Goal: Communication & Community: Ask a question

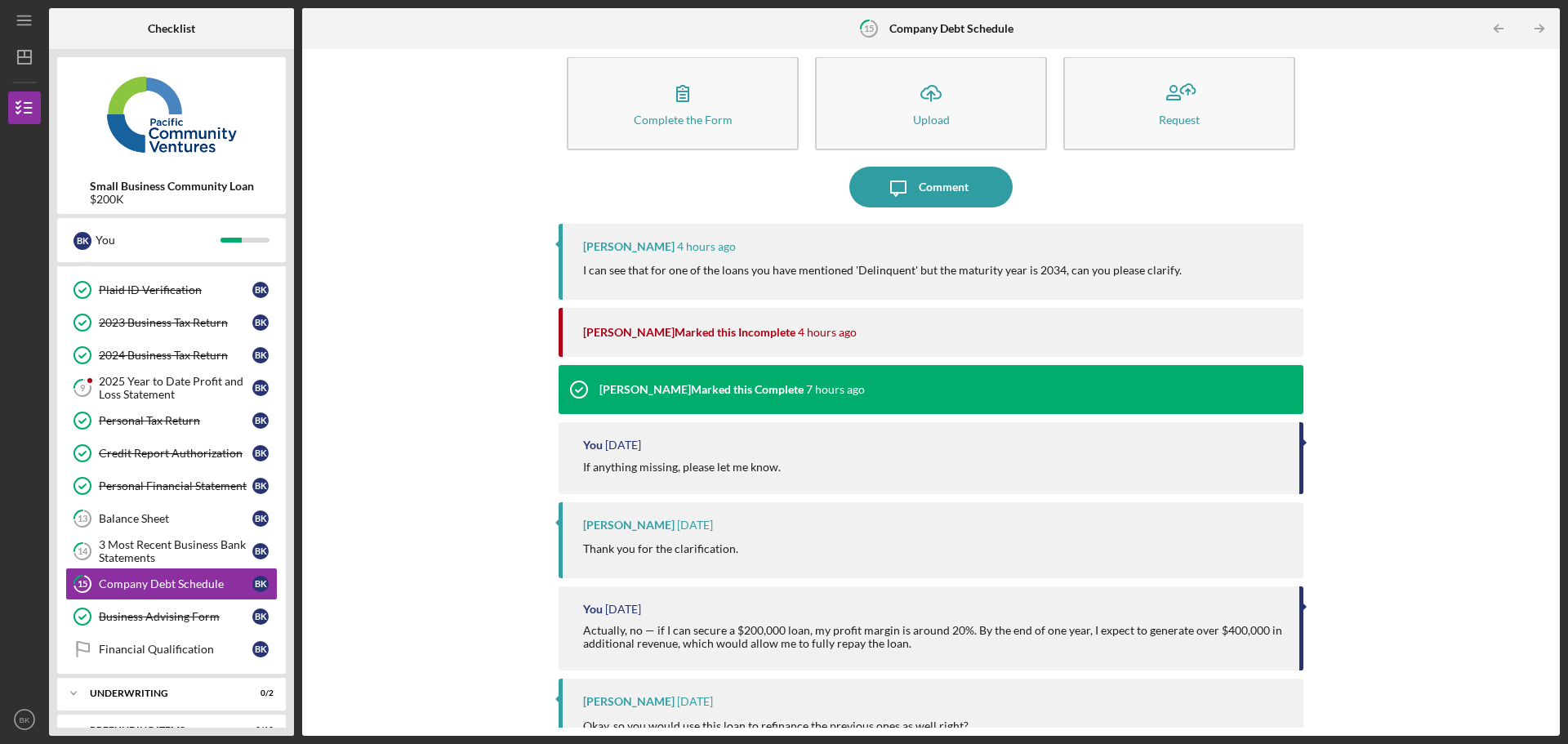
scroll to position [15, 0]
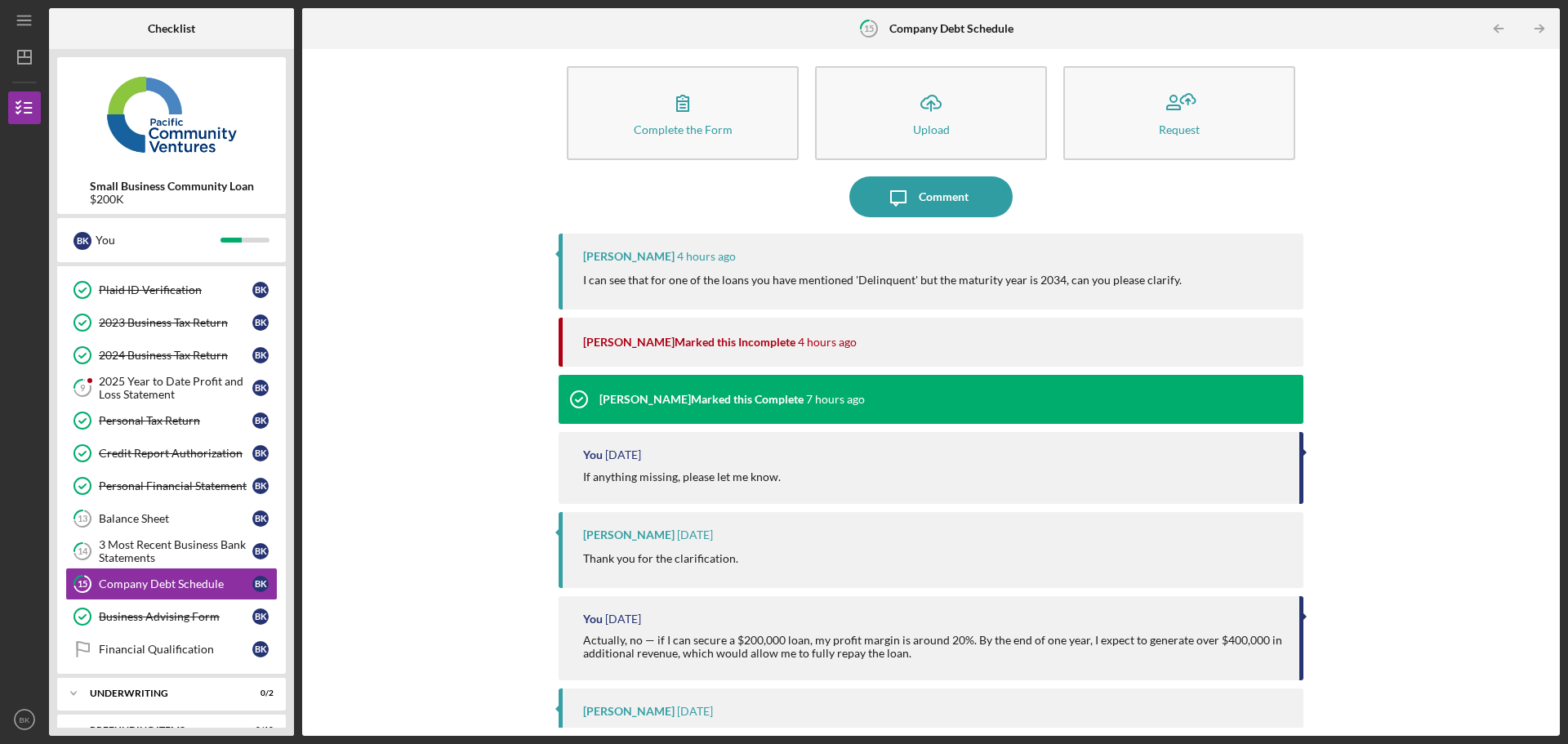
click at [601, 281] on p "I can see that for one of the loans you have mentioned 'Delinquent' but the mat…" at bounding box center [882, 280] width 598 height 18
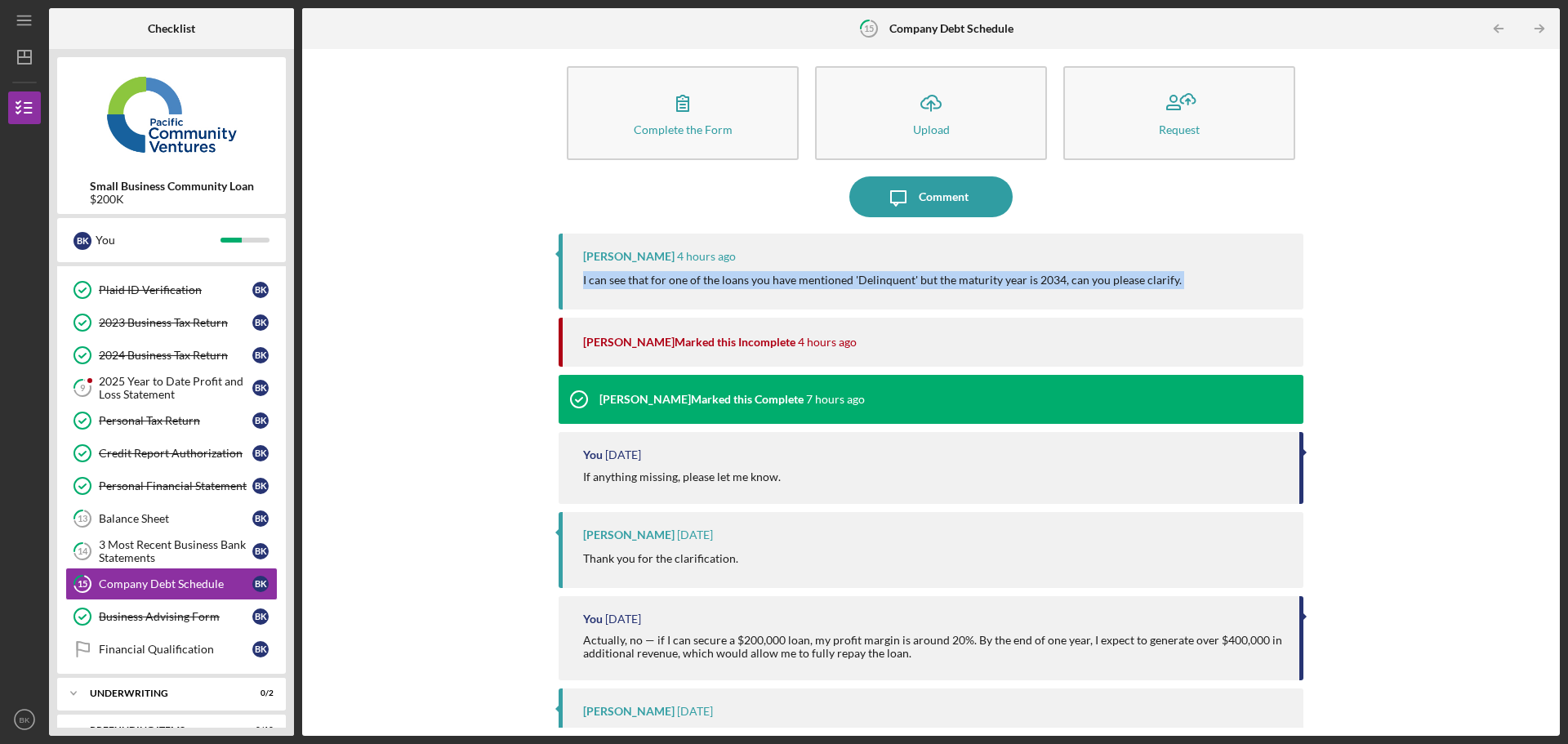
click at [601, 281] on p "I can see that for one of the loans you have mentioned 'Delinquent' but the mat…" at bounding box center [882, 280] width 598 height 18
click at [591, 287] on div at bounding box center [591, 287] width 0 height 0
click at [841, 273] on p "I can see that for one of the loans you have mentioned 'Delinquent' but the mat…" at bounding box center [882, 280] width 598 height 18
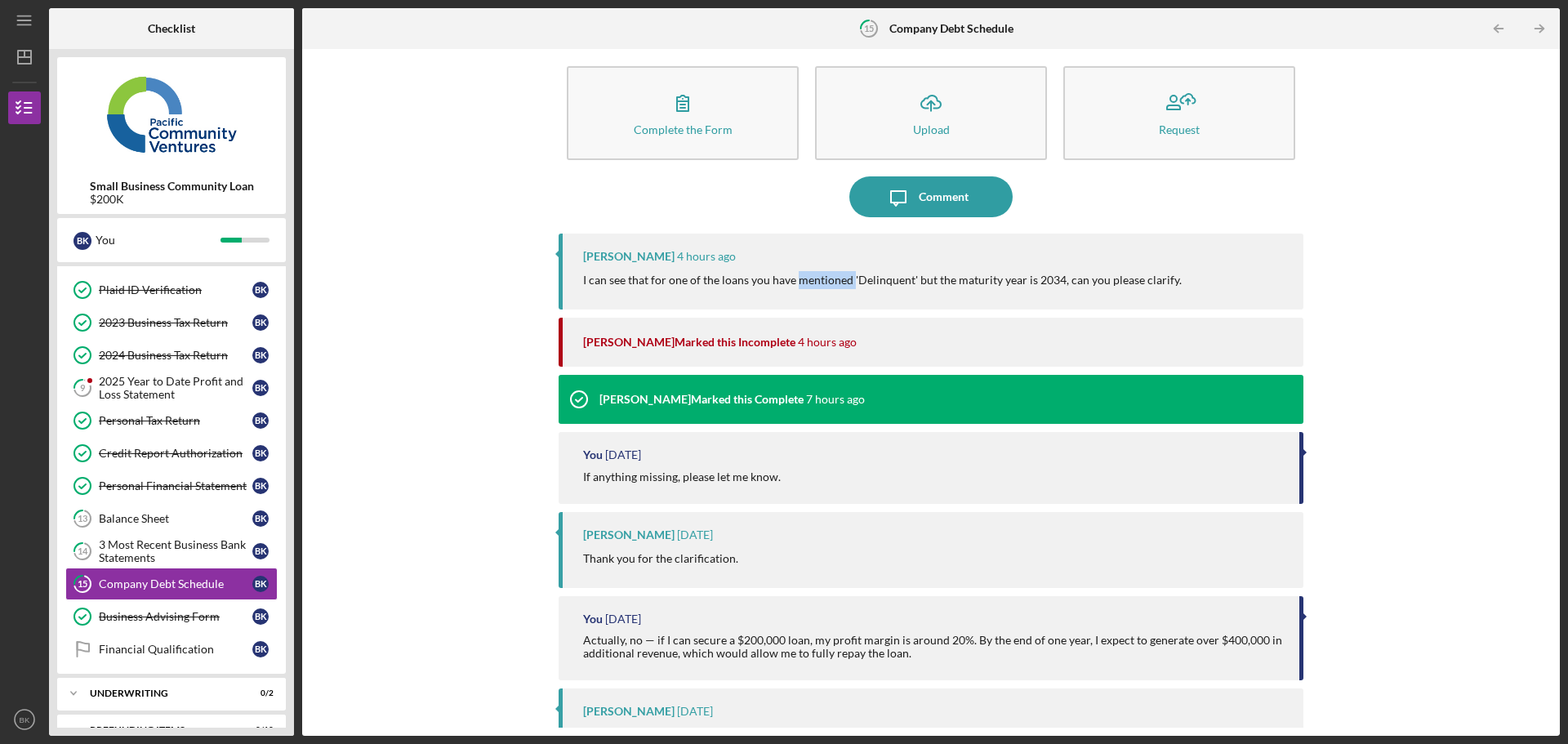
drag, startPoint x: 851, startPoint y: 283, endPoint x: 796, endPoint y: 283, distance: 55.0
click at [796, 283] on p "I can see that for one of the loans you have mentioned 'Delinquent' but the mat…" at bounding box center [882, 280] width 598 height 18
drag, startPoint x: 909, startPoint y: 277, endPoint x: 852, endPoint y: 283, distance: 57.3
click at [852, 283] on p "I can see that for one of the loans you have mentioned 'Delinquent' but the mat…" at bounding box center [882, 280] width 598 height 18
click at [839, 299] on div "[PERSON_NAME] 4 hours ago I can see that for one of the loans you have mentione…" at bounding box center [931, 271] width 745 height 76
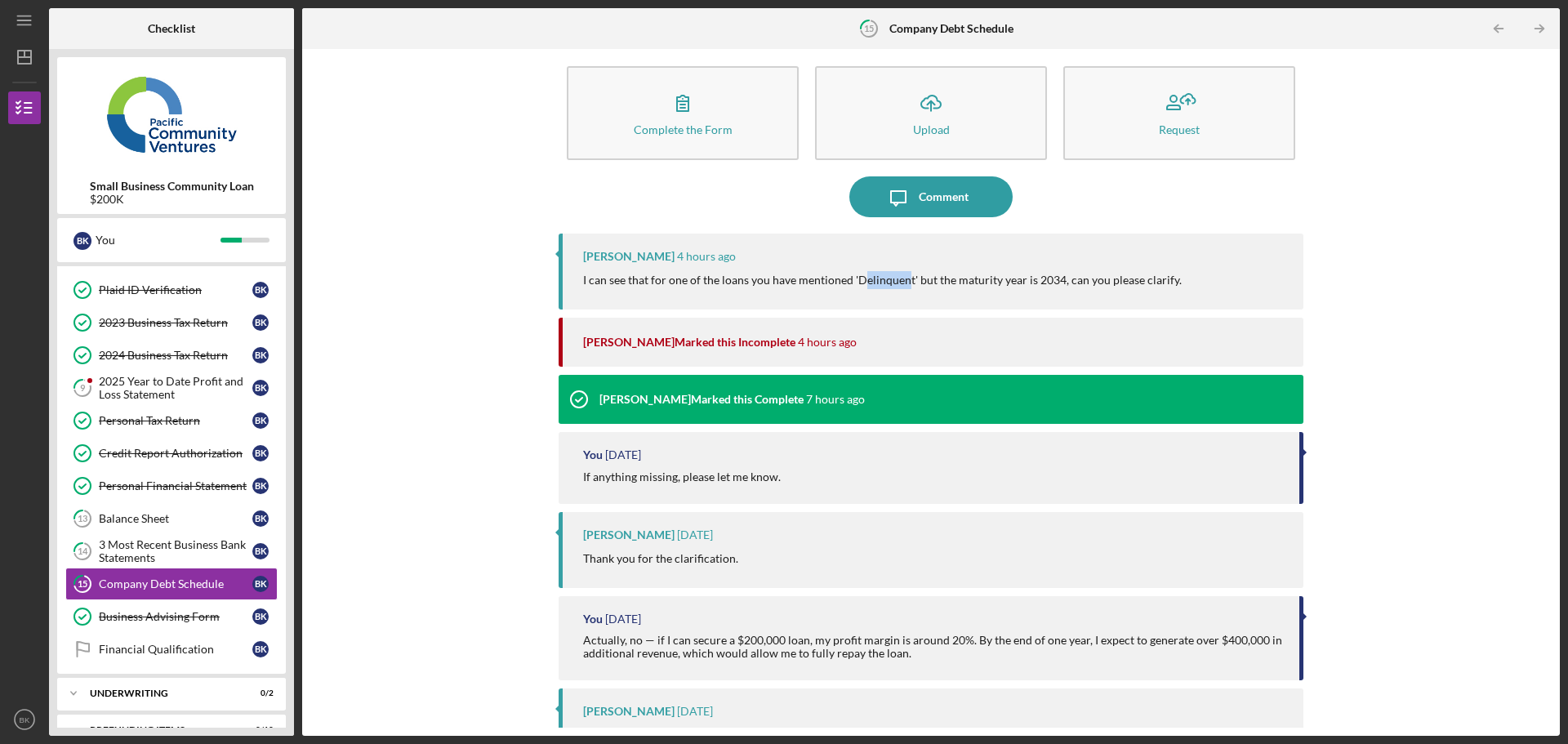
drag, startPoint x: 906, startPoint y: 283, endPoint x: 863, endPoint y: 285, distance: 43.0
click at [863, 285] on p "I can see that for one of the loans you have mentioned 'Delinquent' but the mat…" at bounding box center [882, 280] width 598 height 18
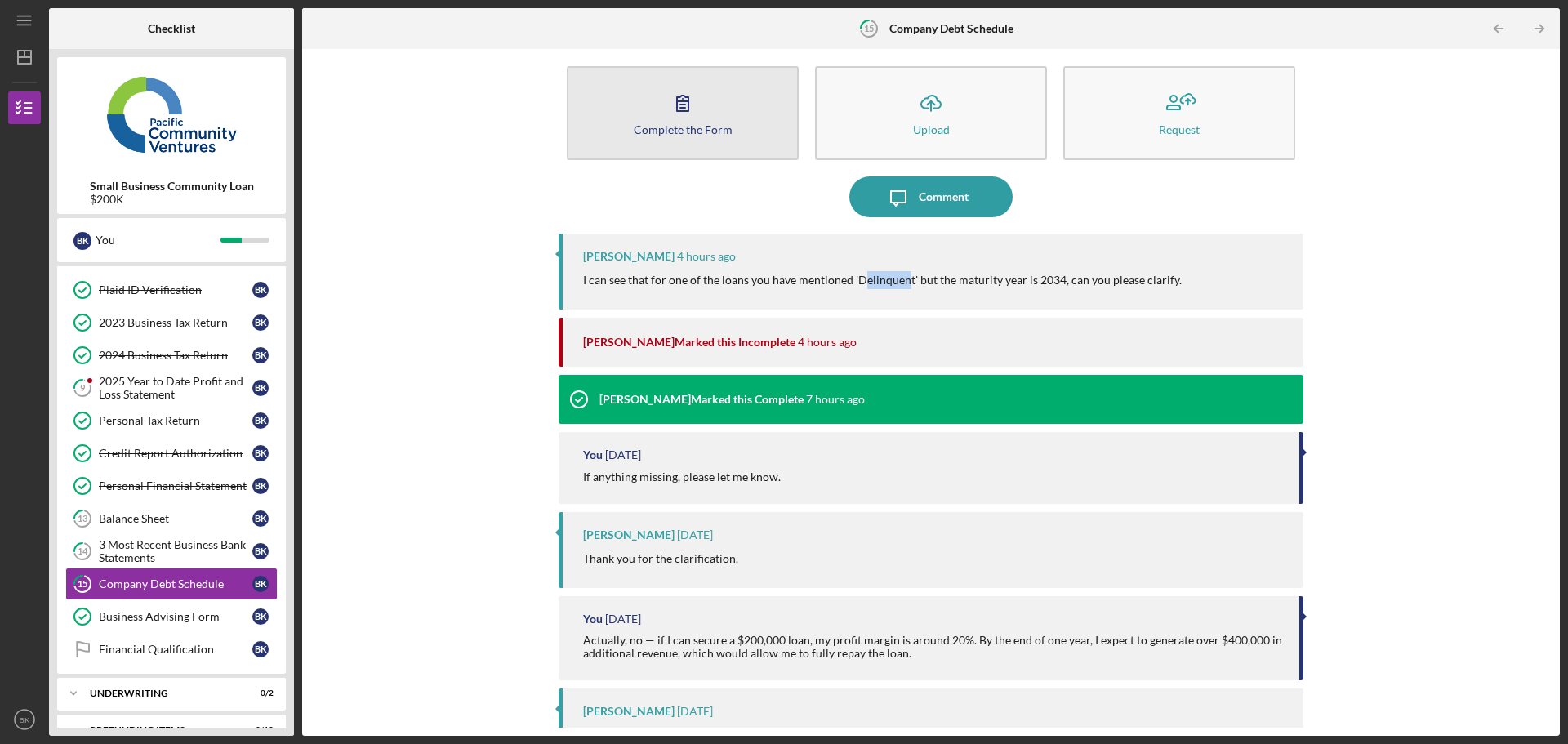
click at [712, 137] on button "Complete the Form Form" at bounding box center [683, 113] width 232 height 94
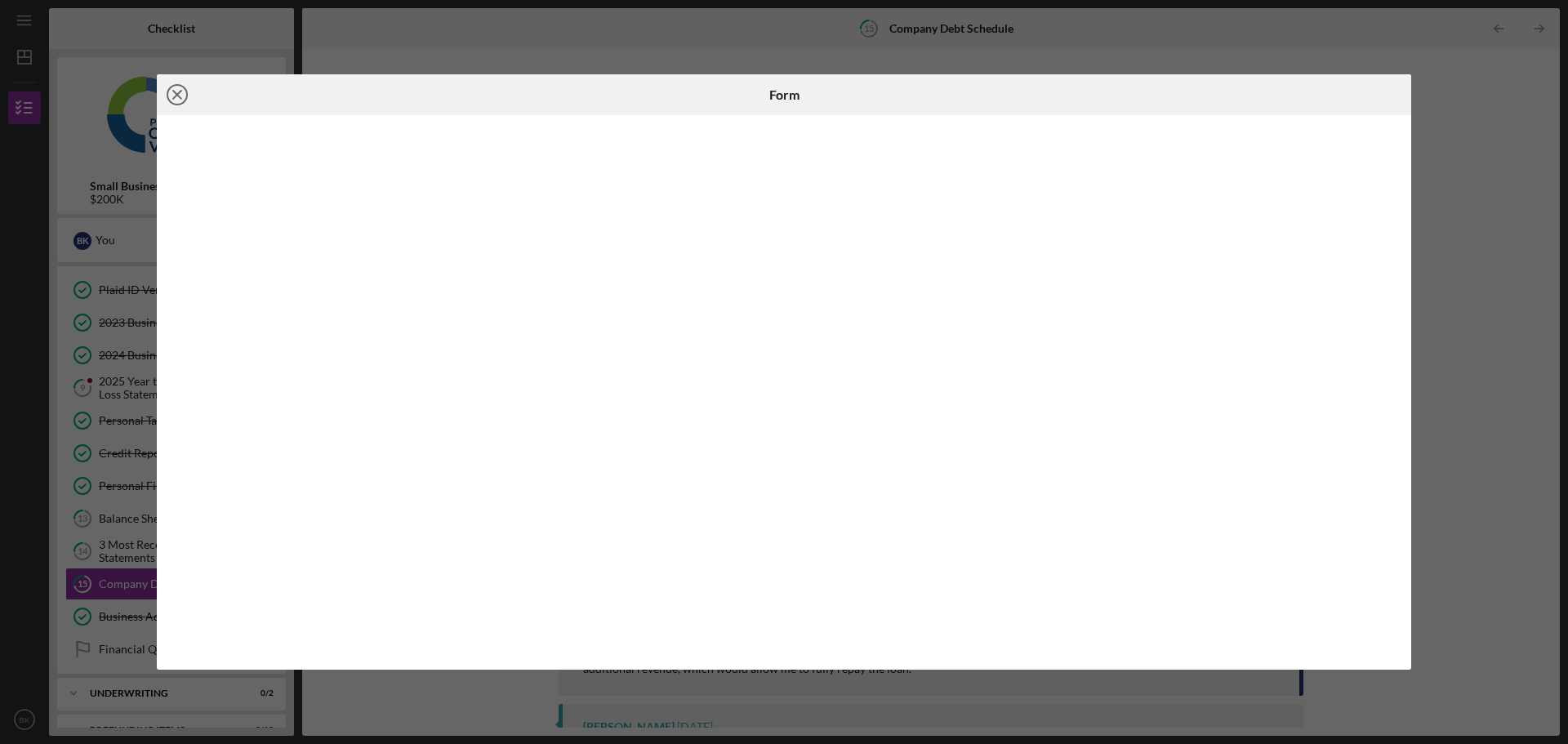
click at [185, 104] on icon "Icon/Close" at bounding box center [176, 94] width 41 height 40
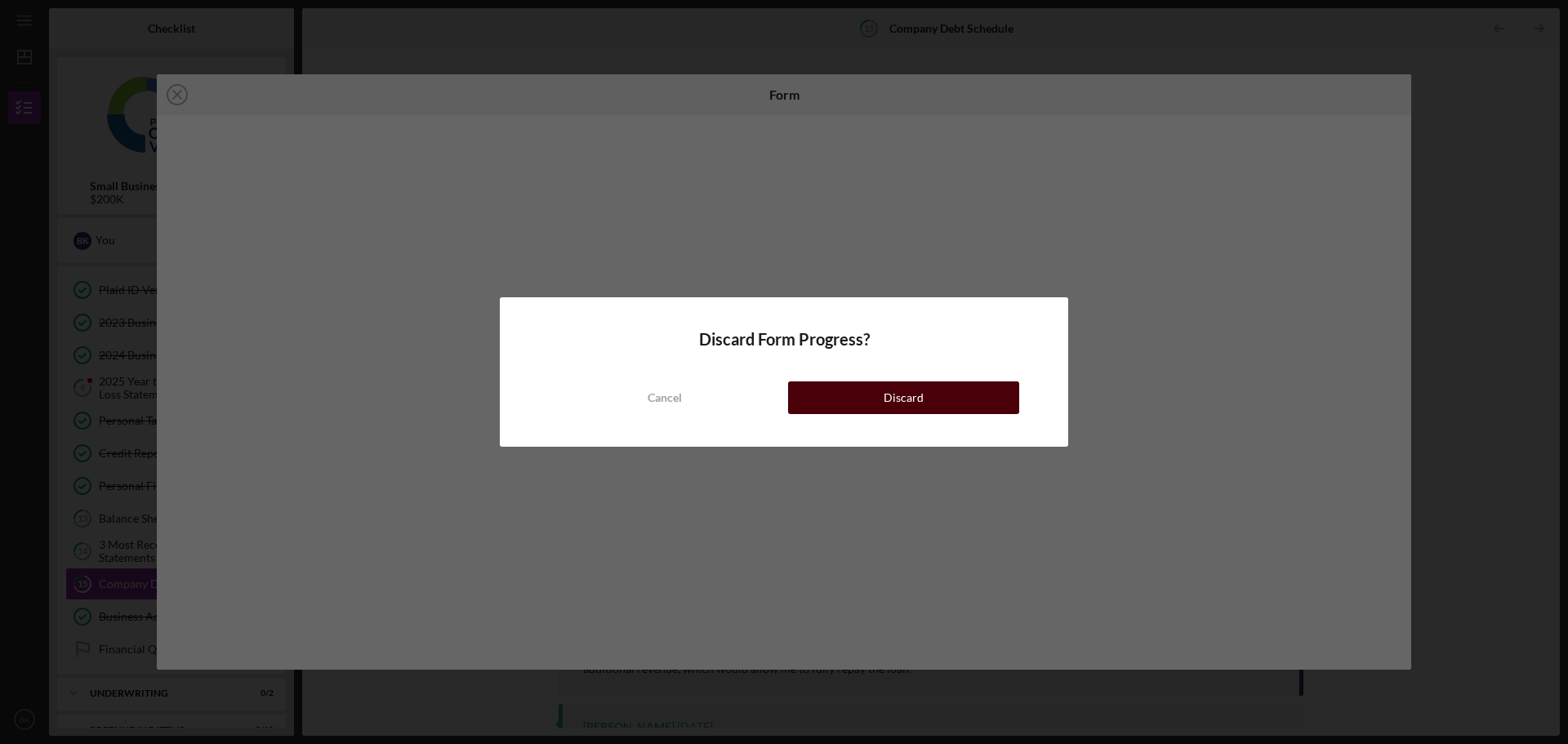
click at [907, 396] on div "Discard" at bounding box center [904, 397] width 40 height 33
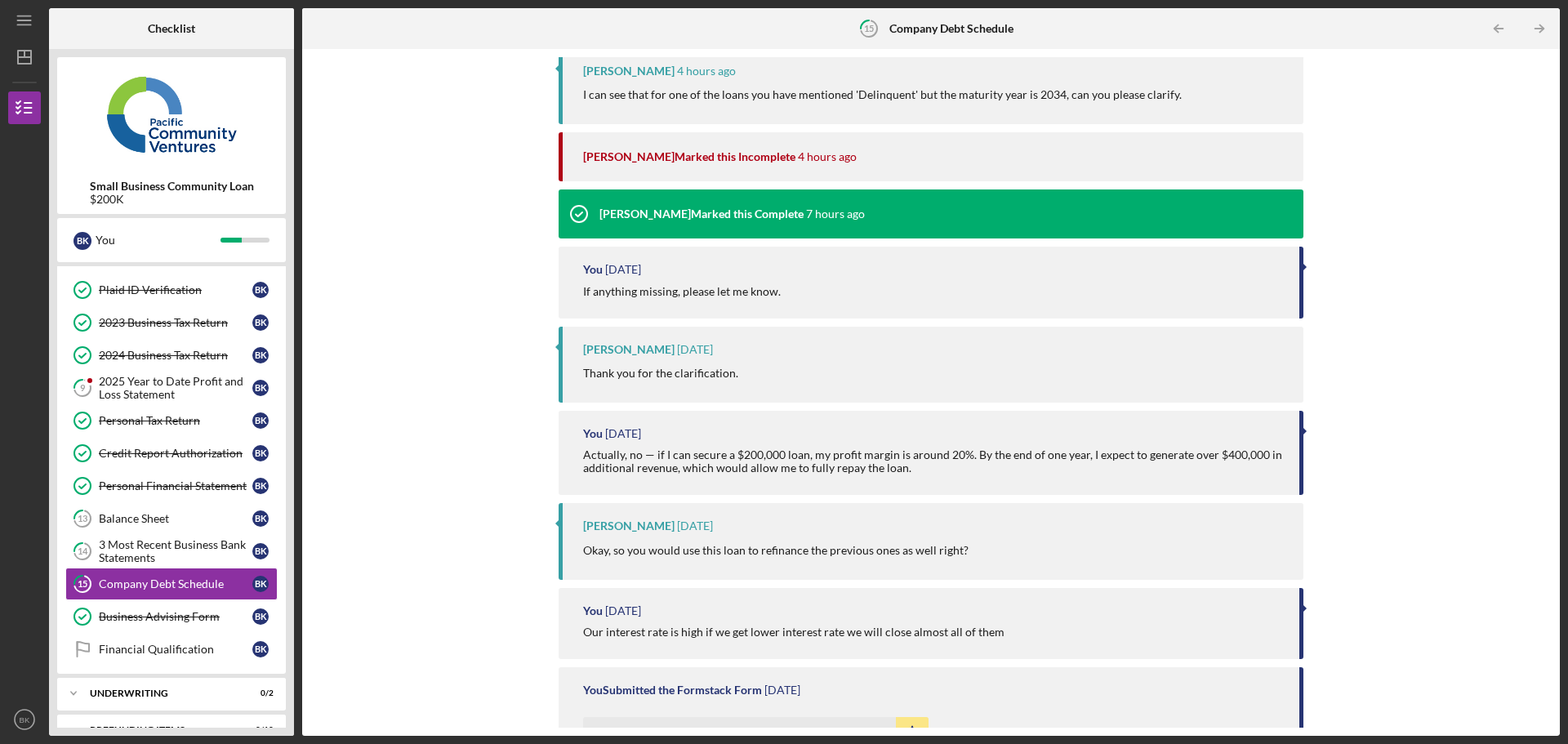
scroll to position [342, 0]
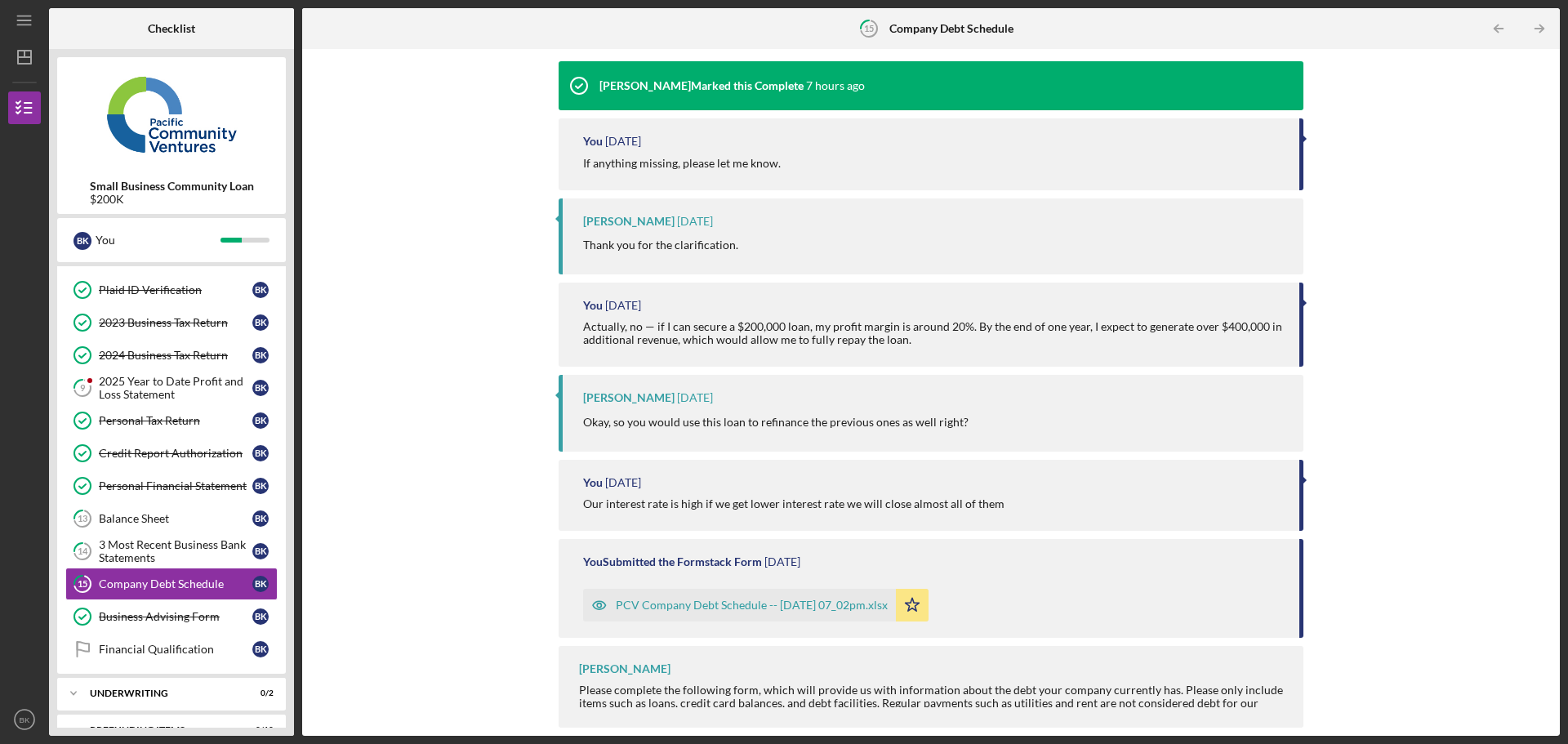
click at [774, 604] on div "PCV Company Debt Schedule -- [DATE] 07_02pm.xlsx" at bounding box center [752, 605] width 272 height 13
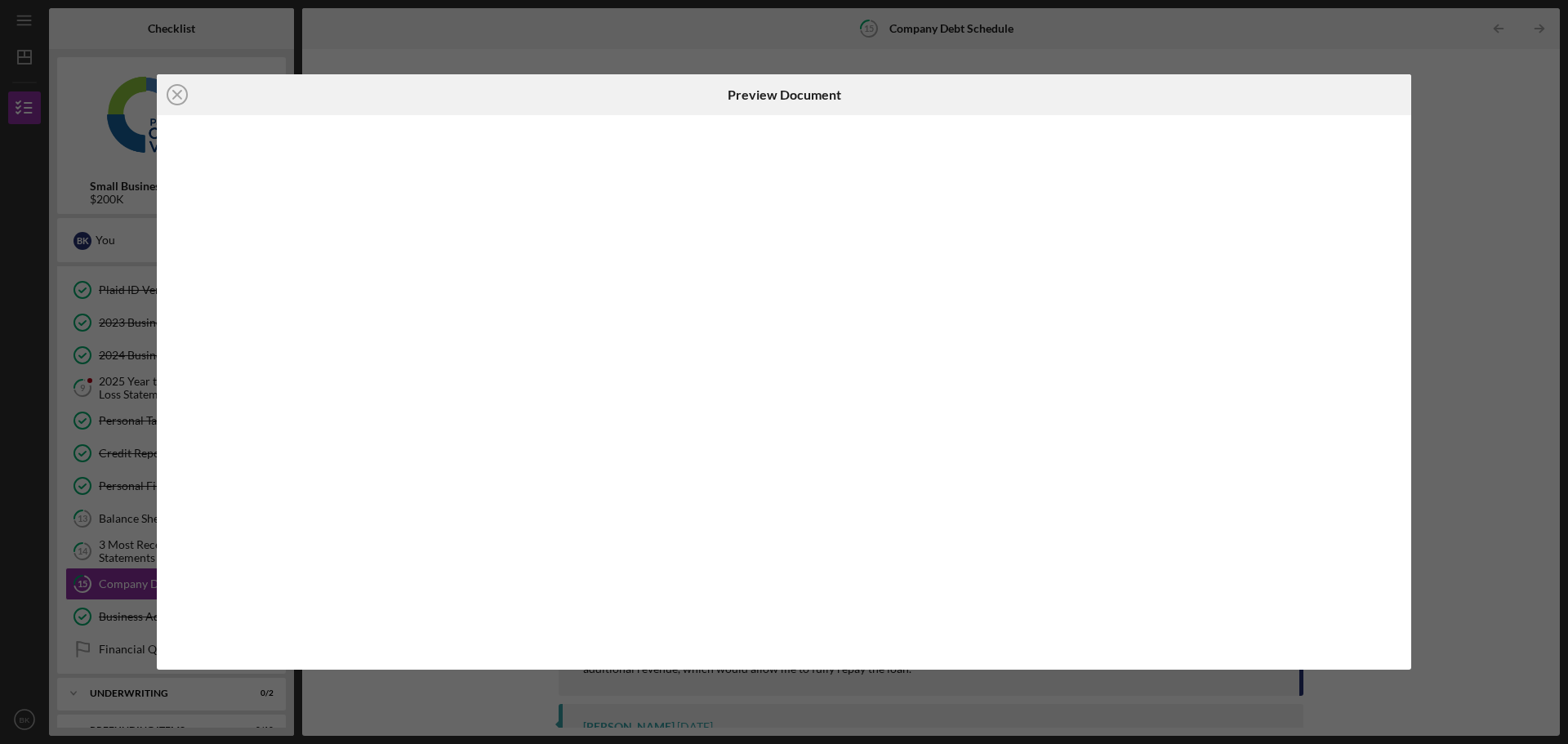
scroll to position [342, 0]
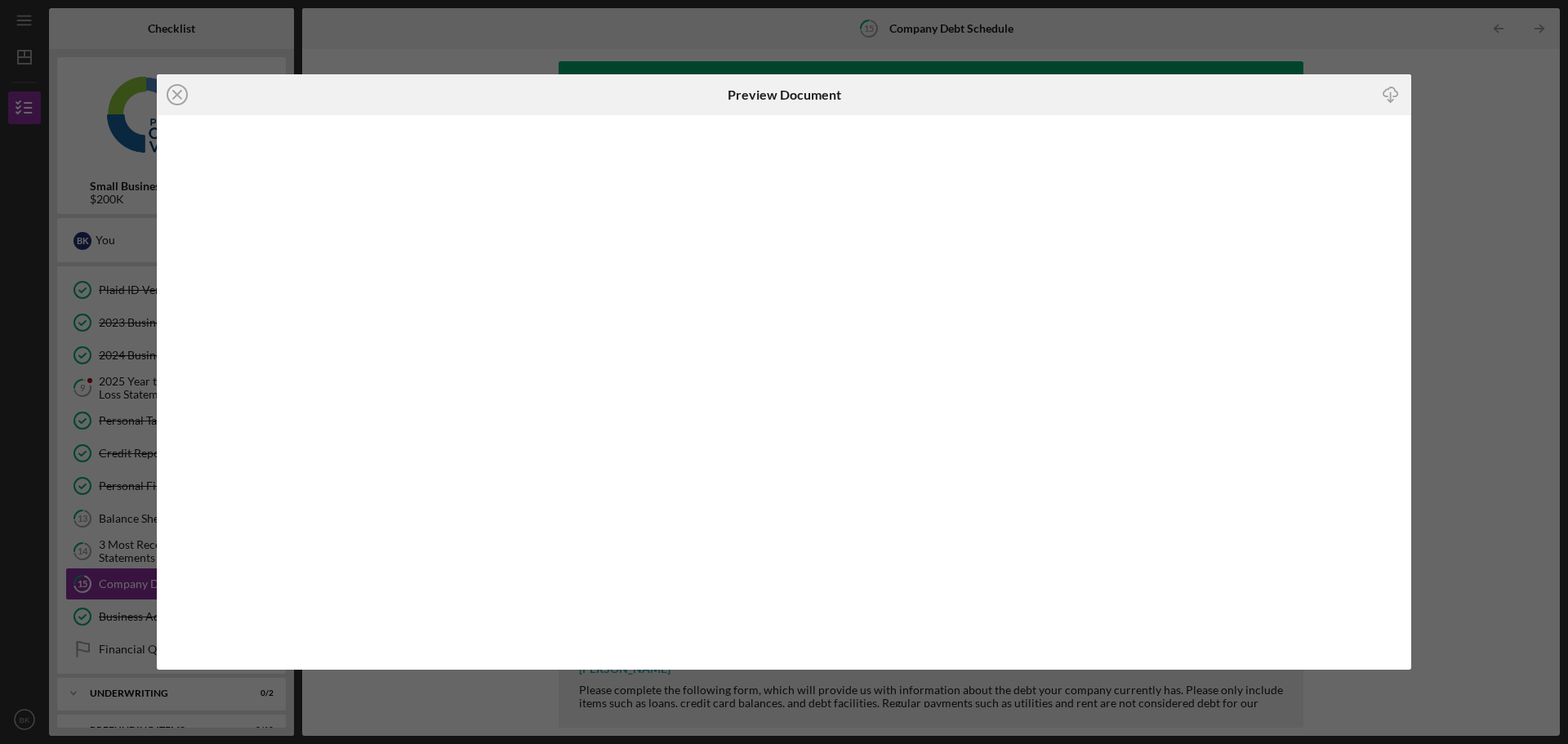
click at [1128, 27] on div "Icon/Close Preview Document Icon/Download" at bounding box center [784, 372] width 1568 height 744
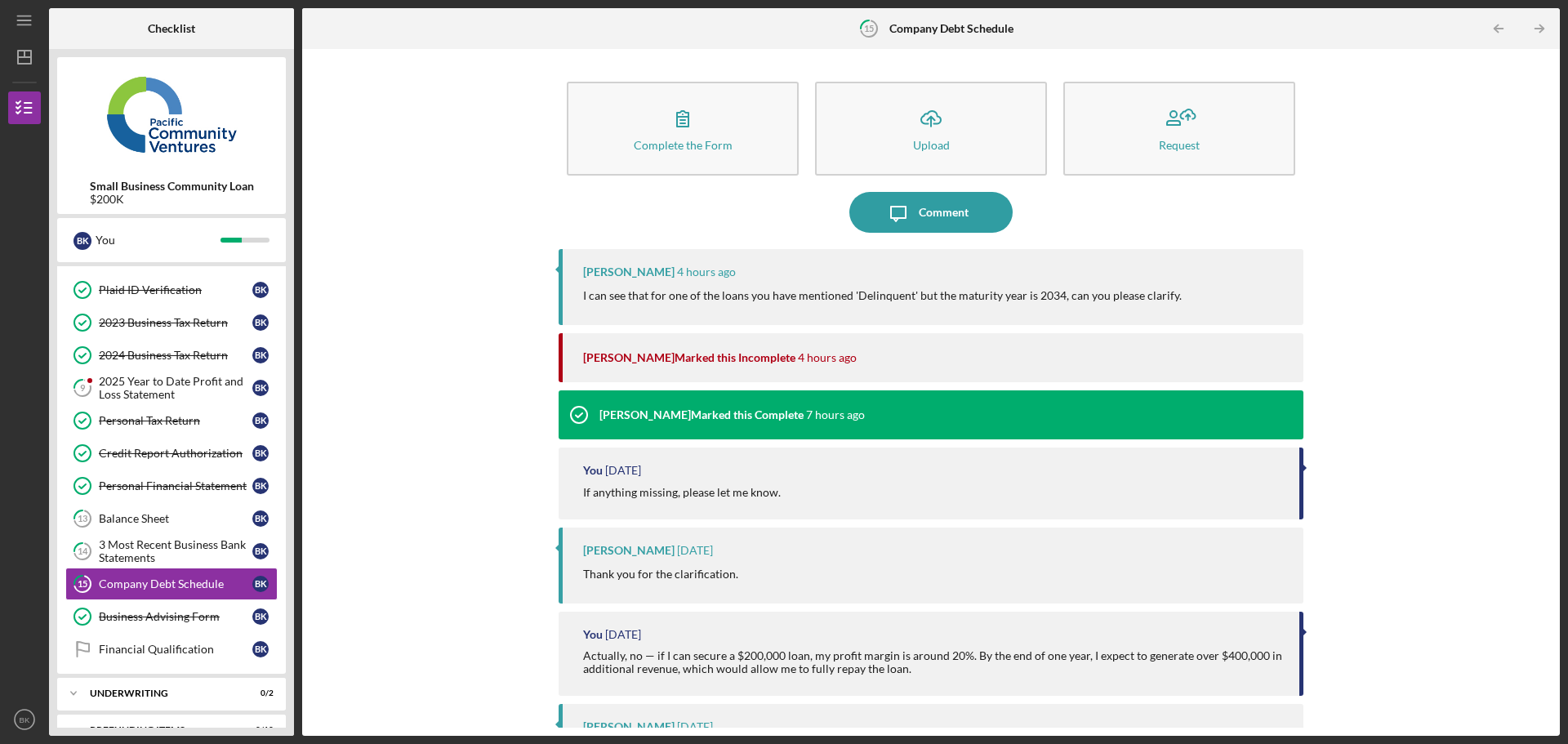
click at [874, 295] on p "I can see that for one of the loans you have mentioned 'Delinquent' but the mat…" at bounding box center [882, 295] width 598 height 18
copy p "Delinquent"
click at [888, 208] on icon "Icon/Message" at bounding box center [898, 212] width 41 height 40
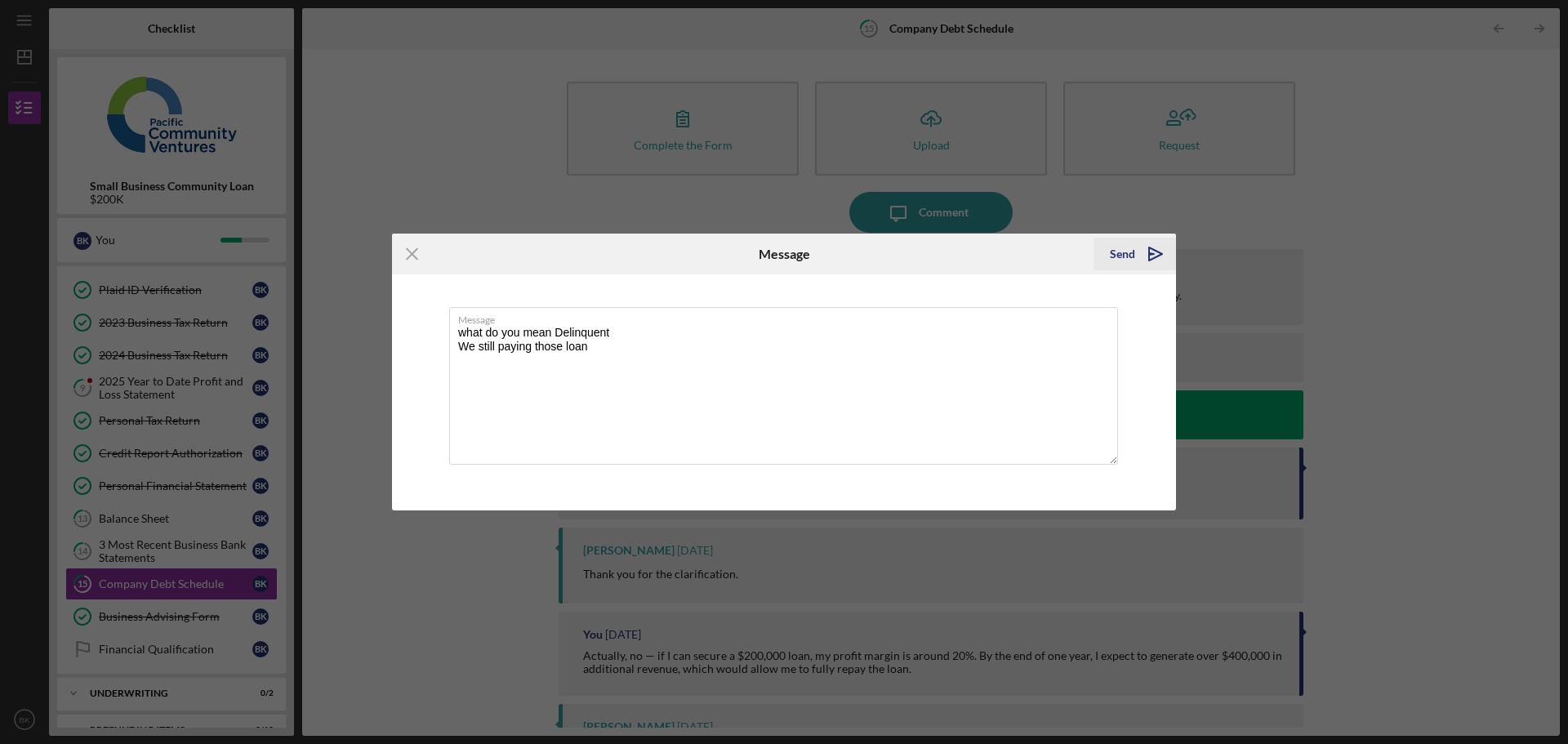
type textarea "what do you mean Delinquent We still paying those loan"
click at [1135, 247] on icon "Icon/icon-invite-send" at bounding box center [1155, 253] width 41 height 40
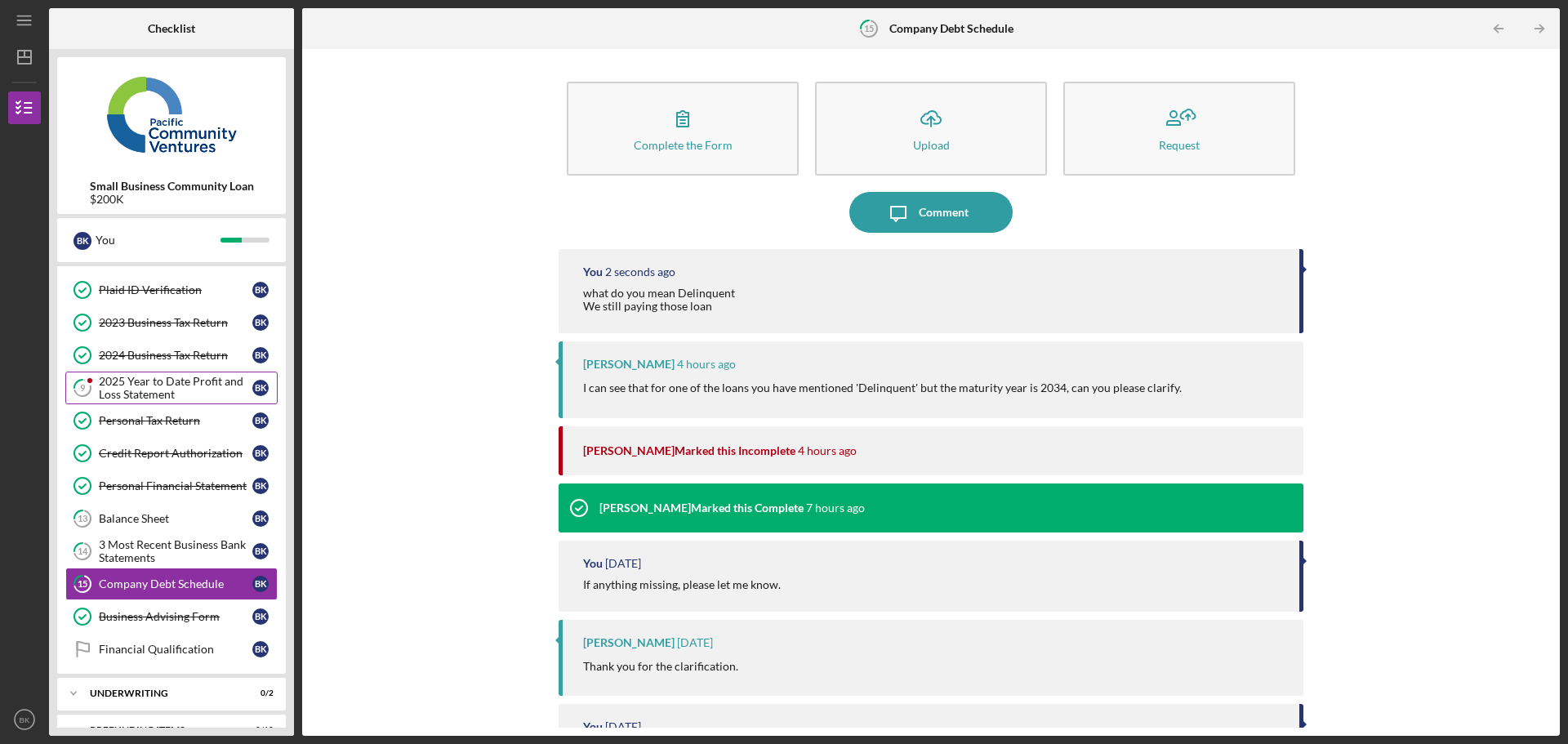
click at [168, 391] on div "2025 Year to Date Profit and Loss Statement" at bounding box center [175, 388] width 154 height 26
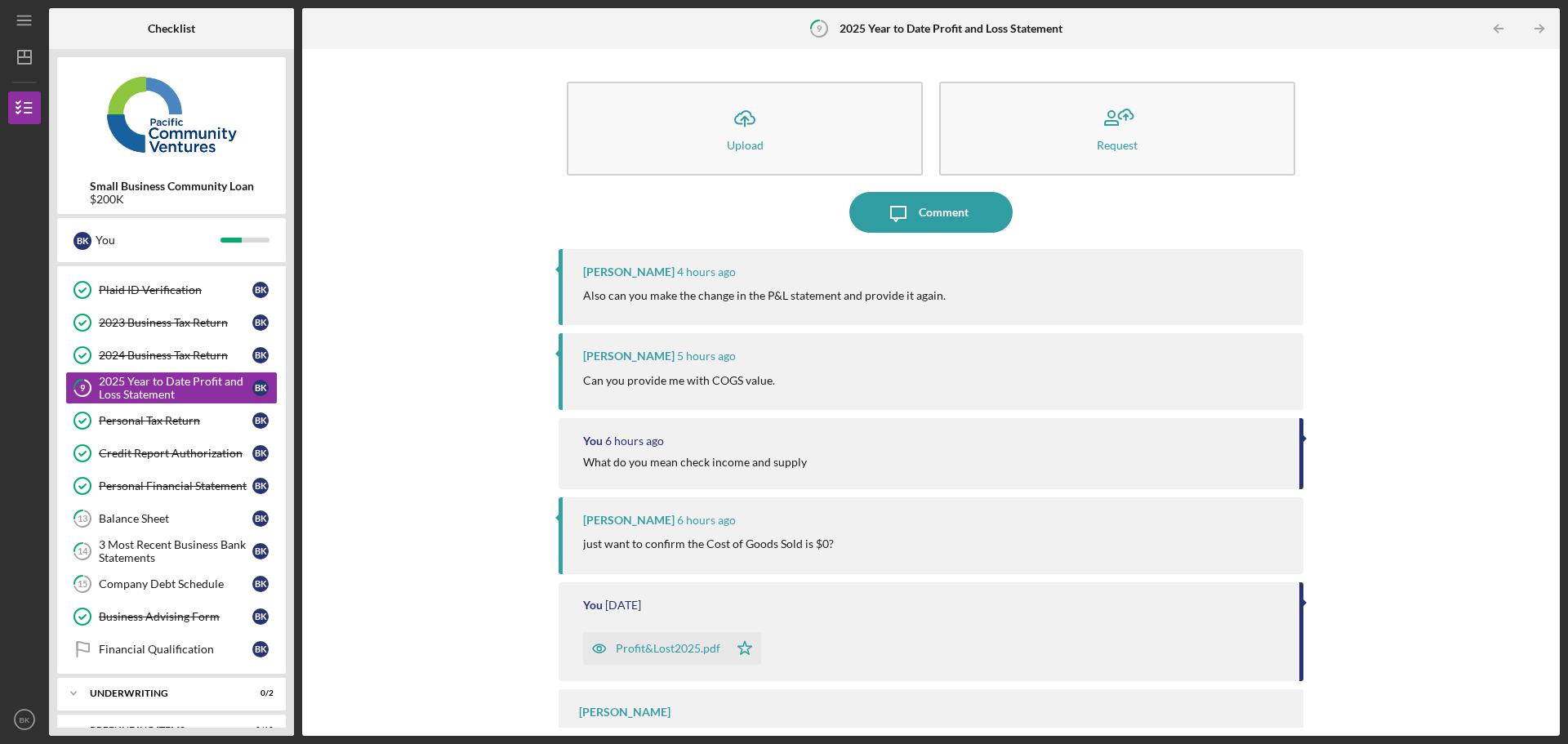
click at [664, 380] on p "Can you provide me with COGS value." at bounding box center [679, 380] width 192 height 18
click at [653, 388] on div at bounding box center [653, 388] width 0 height 0
click at [678, 467] on div "What do you mean check income and supply" at bounding box center [695, 462] width 224 height 13
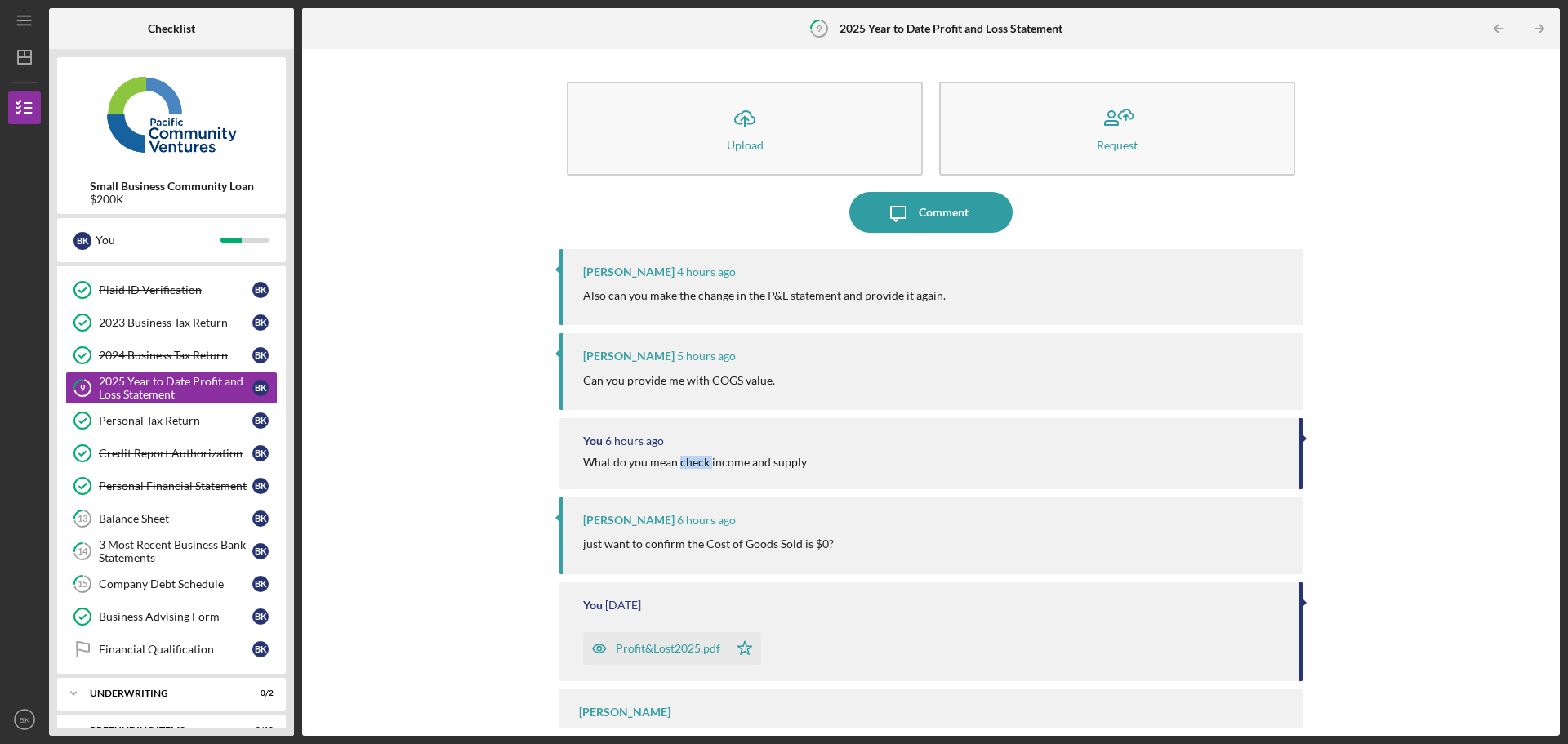
click at [678, 467] on div "What do you mean check income and supply" at bounding box center [695, 462] width 224 height 13
click at [944, 218] on div "Comment" at bounding box center [943, 212] width 50 height 40
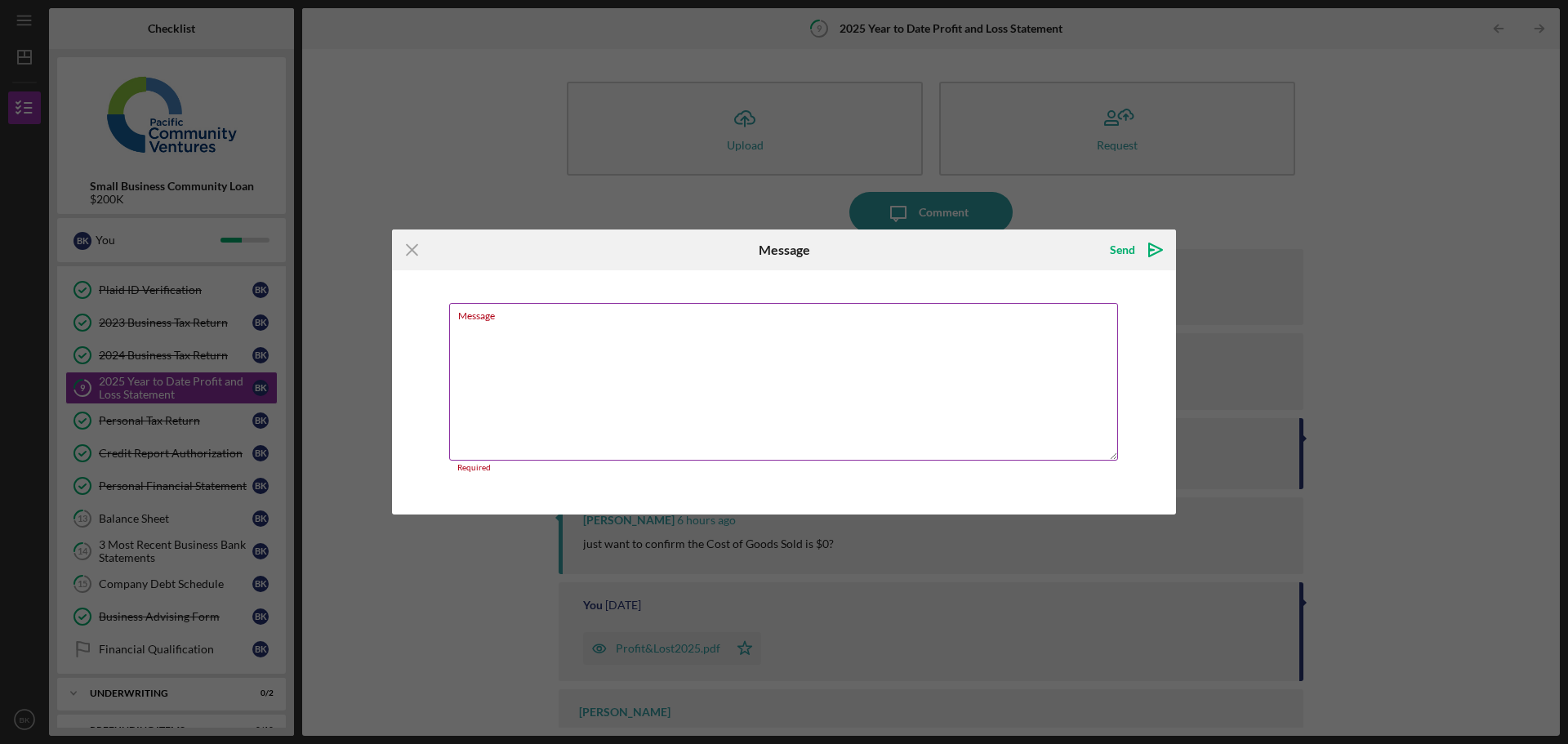
click at [685, 357] on textarea "Message" at bounding box center [784, 381] width 669 height 157
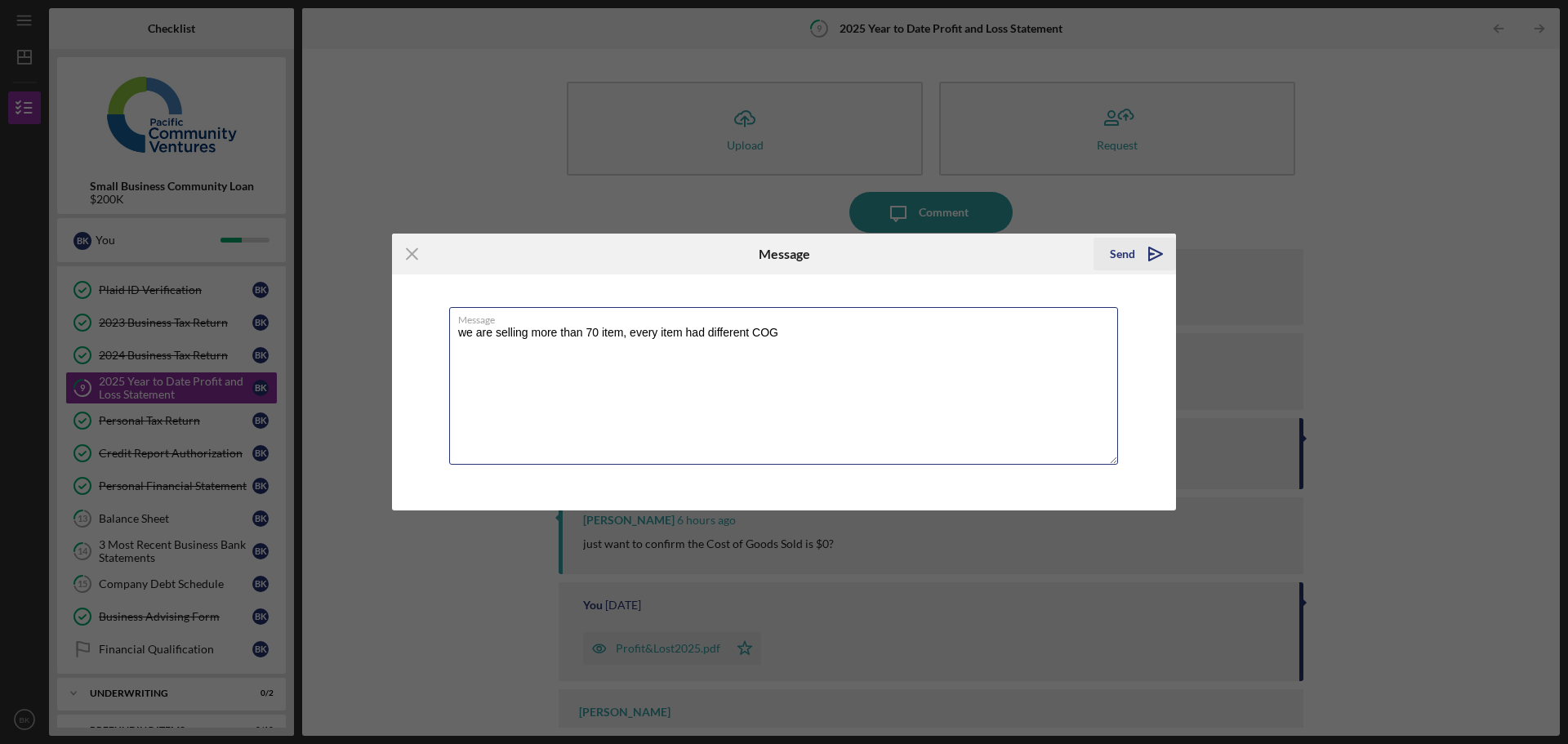
type textarea "we are selling more than 70 item, every item had different COG"
click at [1126, 260] on div "Send" at bounding box center [1122, 253] width 25 height 33
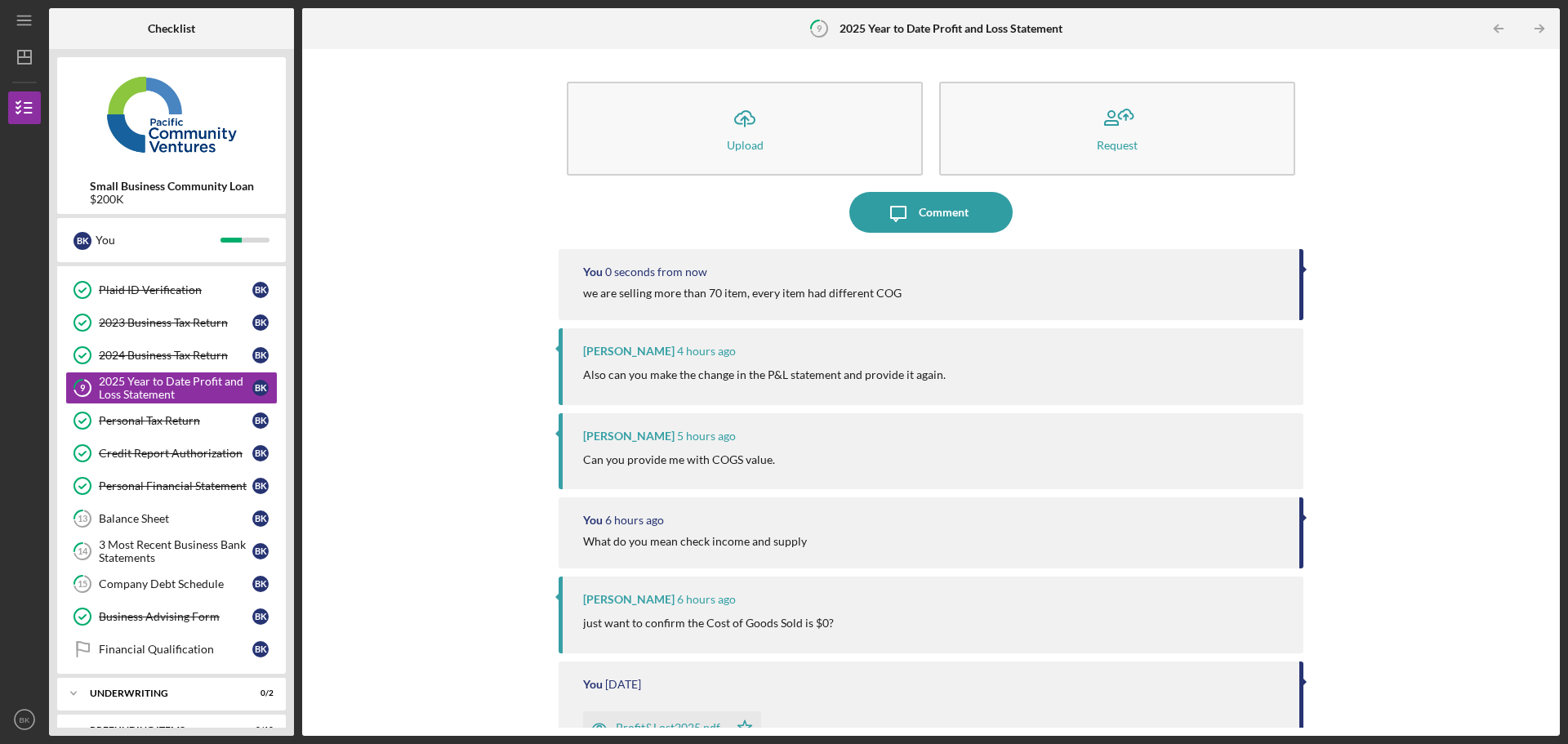
click at [1420, 249] on div "Icon/Upload Upload Request Icon/Message Comment You 0 seconds from now we are s…" at bounding box center [931, 393] width 1242 height 671
click at [685, 375] on p "Also can you make the change in the P&L statement and provide it again." at bounding box center [764, 374] width 363 height 18
click at [675, 382] on div at bounding box center [675, 382] width 0 height 0
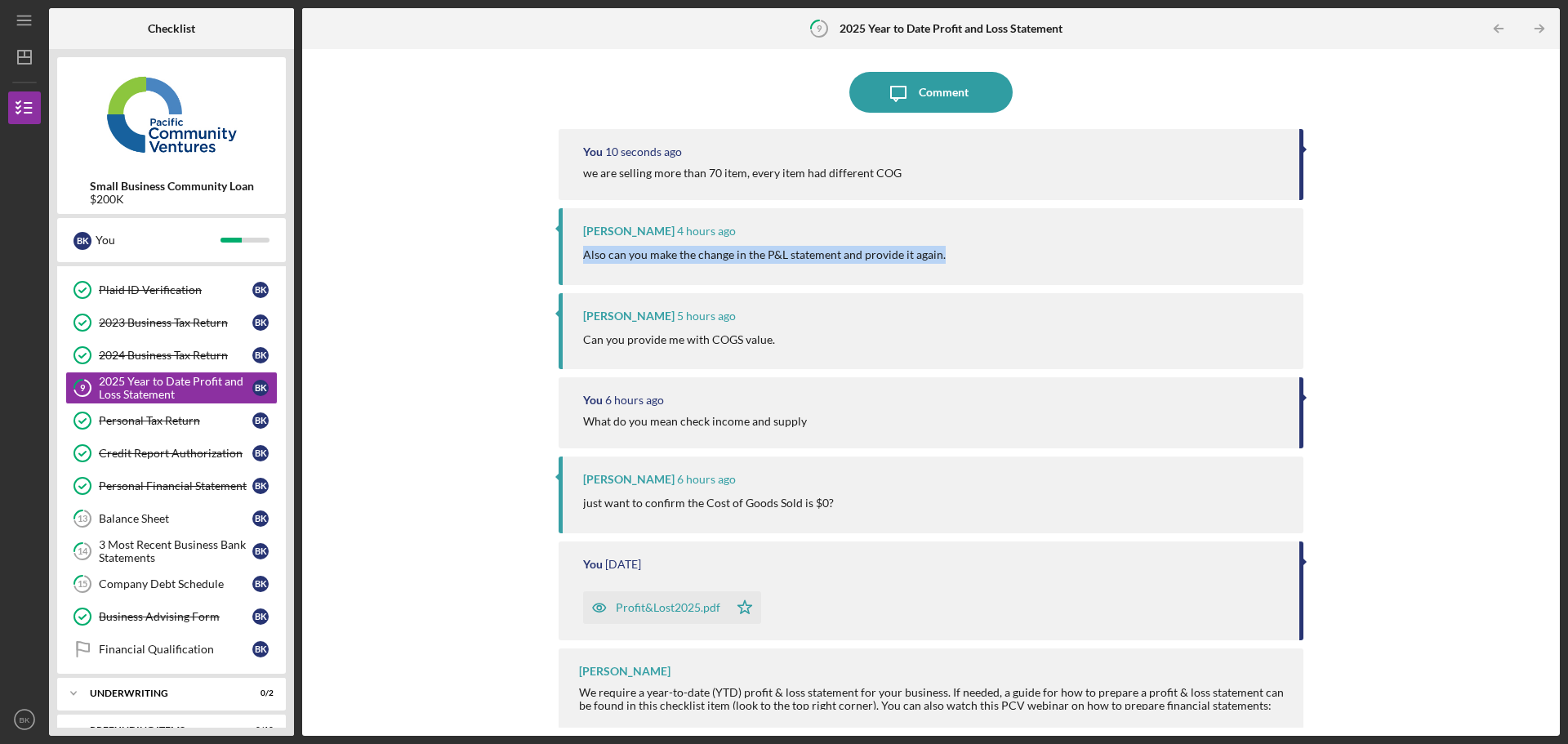
scroll to position [122, 0]
click at [678, 597] on div "Profit&Lost2025.pdf" at bounding box center [656, 605] width 145 height 33
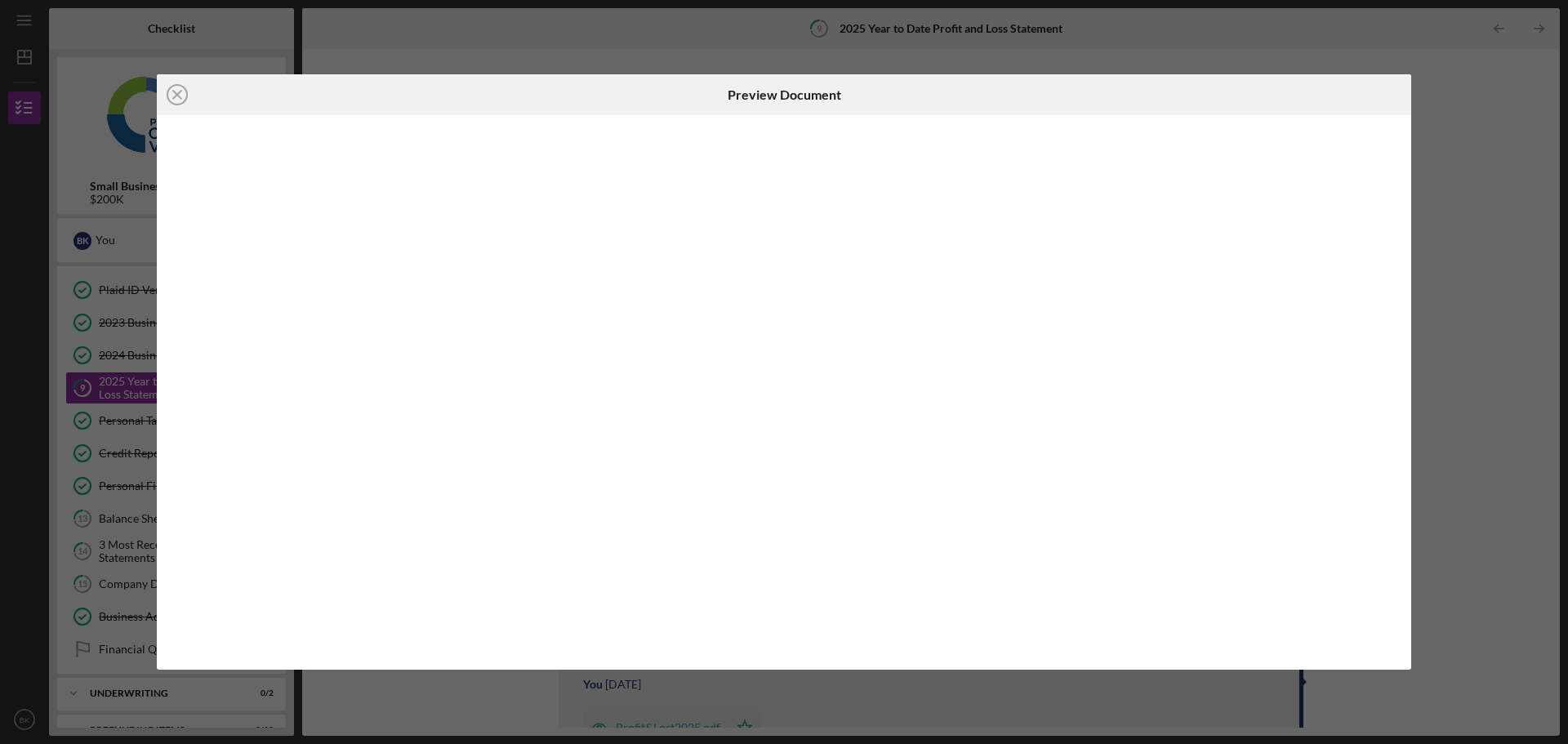
scroll to position [16, 0]
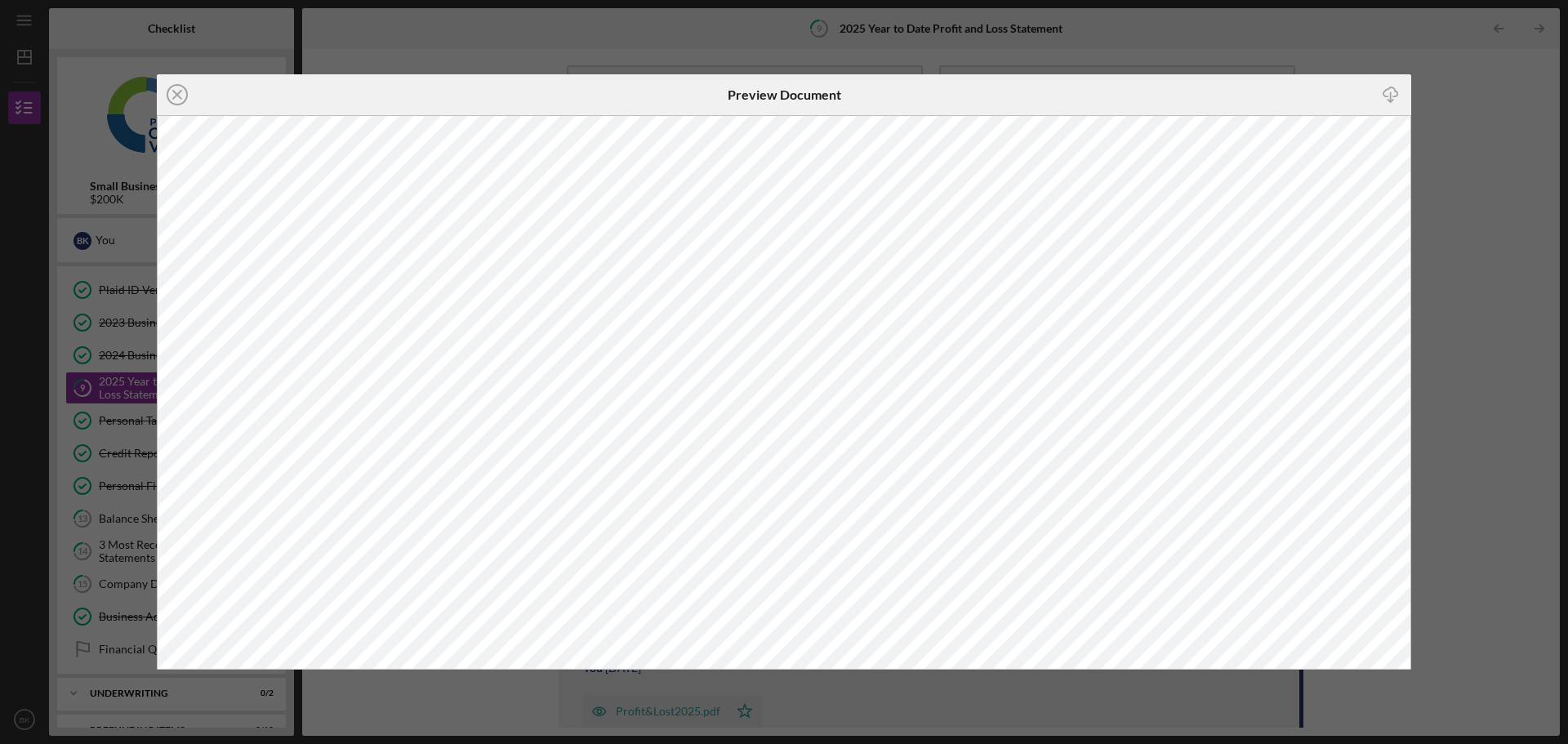
click at [1458, 109] on div "Icon/Close Preview Document Icon/Download" at bounding box center [784, 372] width 1568 height 744
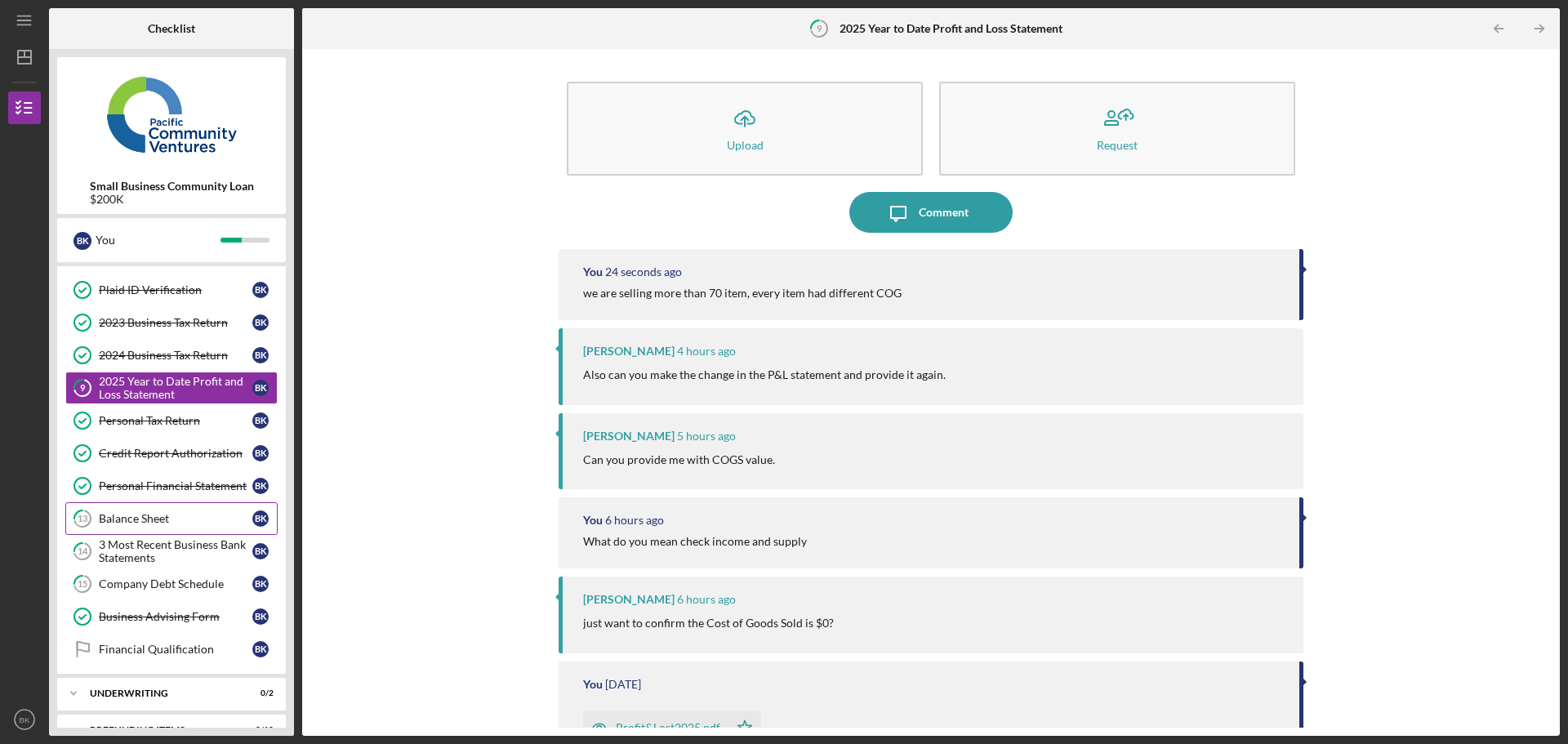
click at [163, 521] on div "Balance Sheet" at bounding box center [175, 519] width 154 height 13
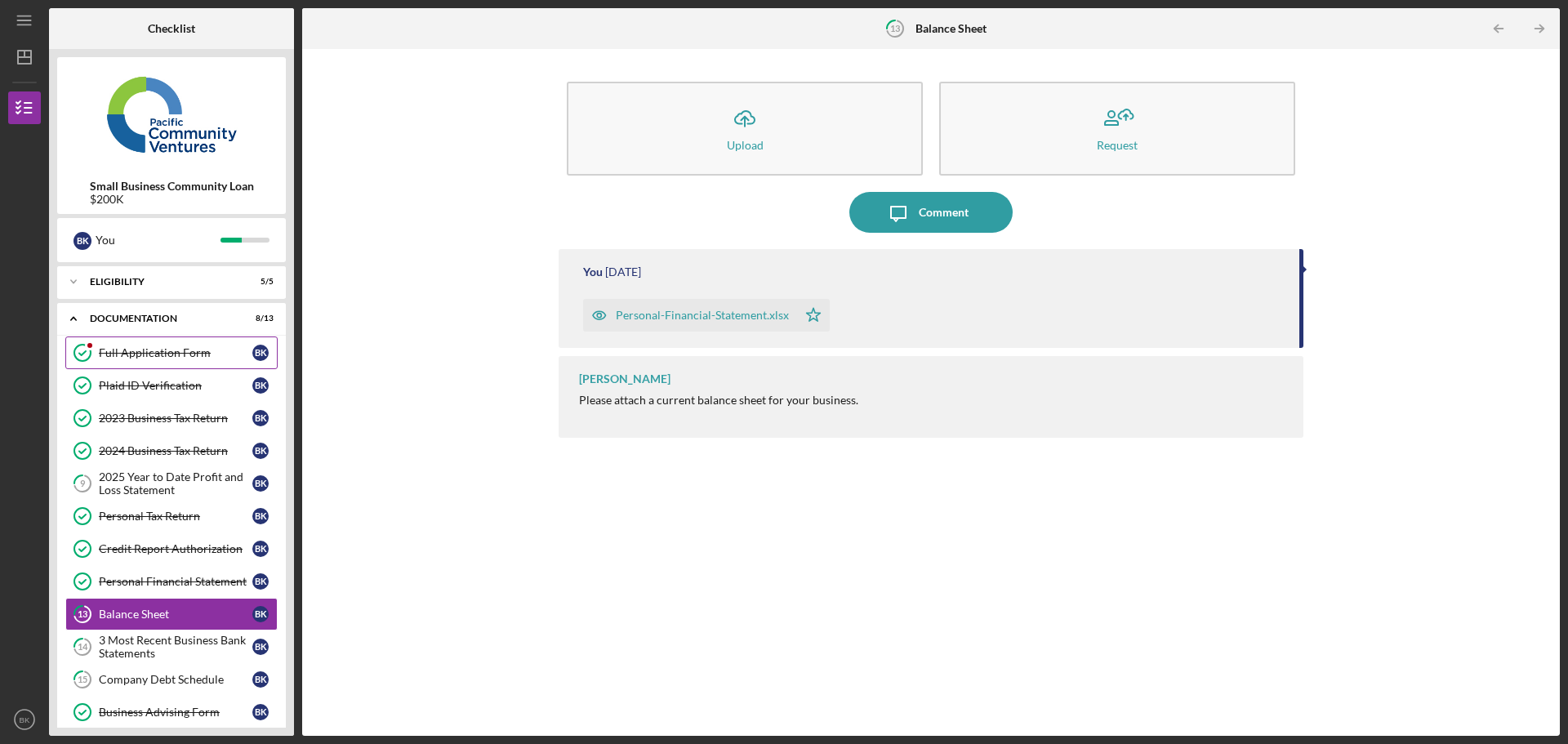
click at [126, 352] on div "Full Application Form" at bounding box center [175, 353] width 154 height 13
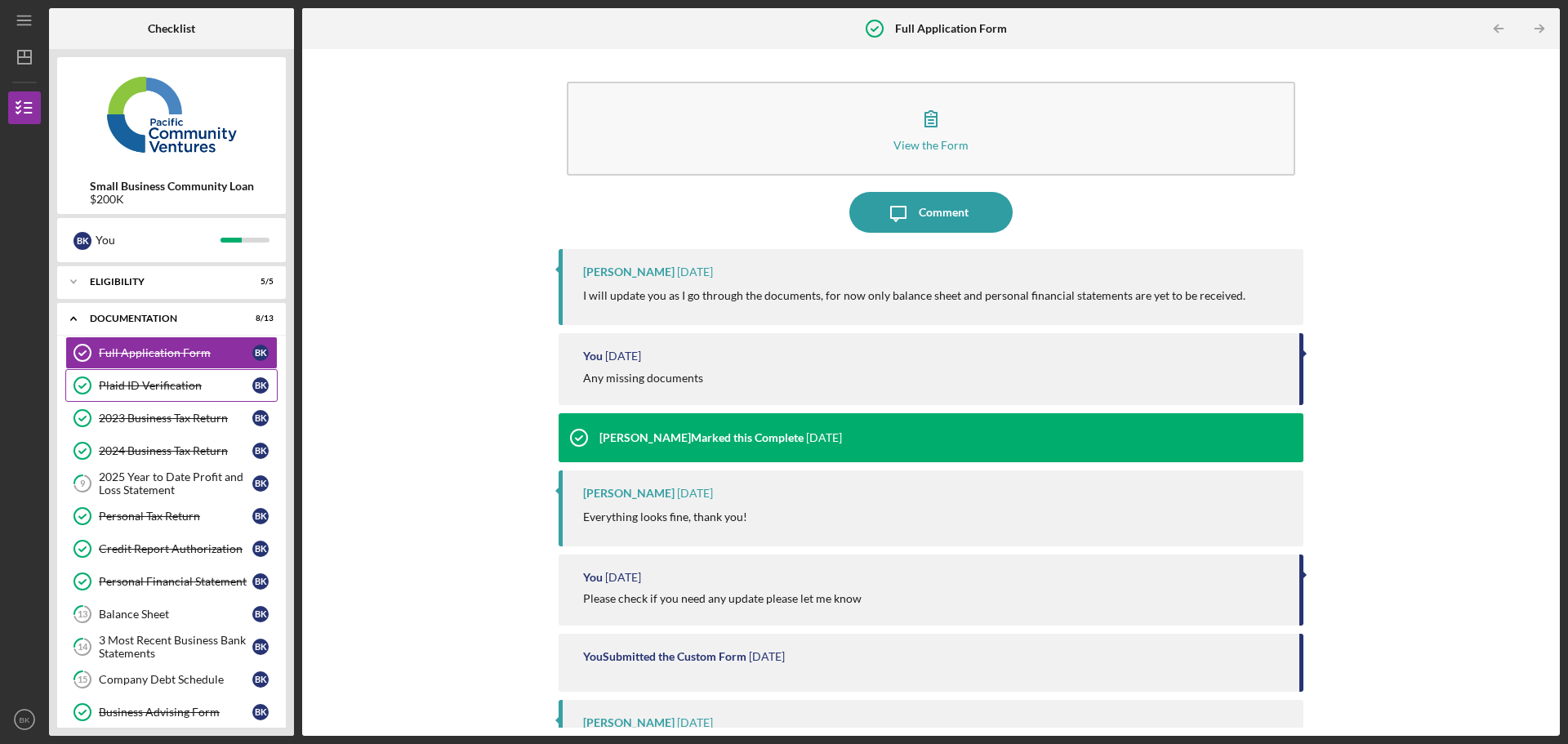
click at [132, 381] on div "Plaid ID Verification" at bounding box center [175, 385] width 154 height 13
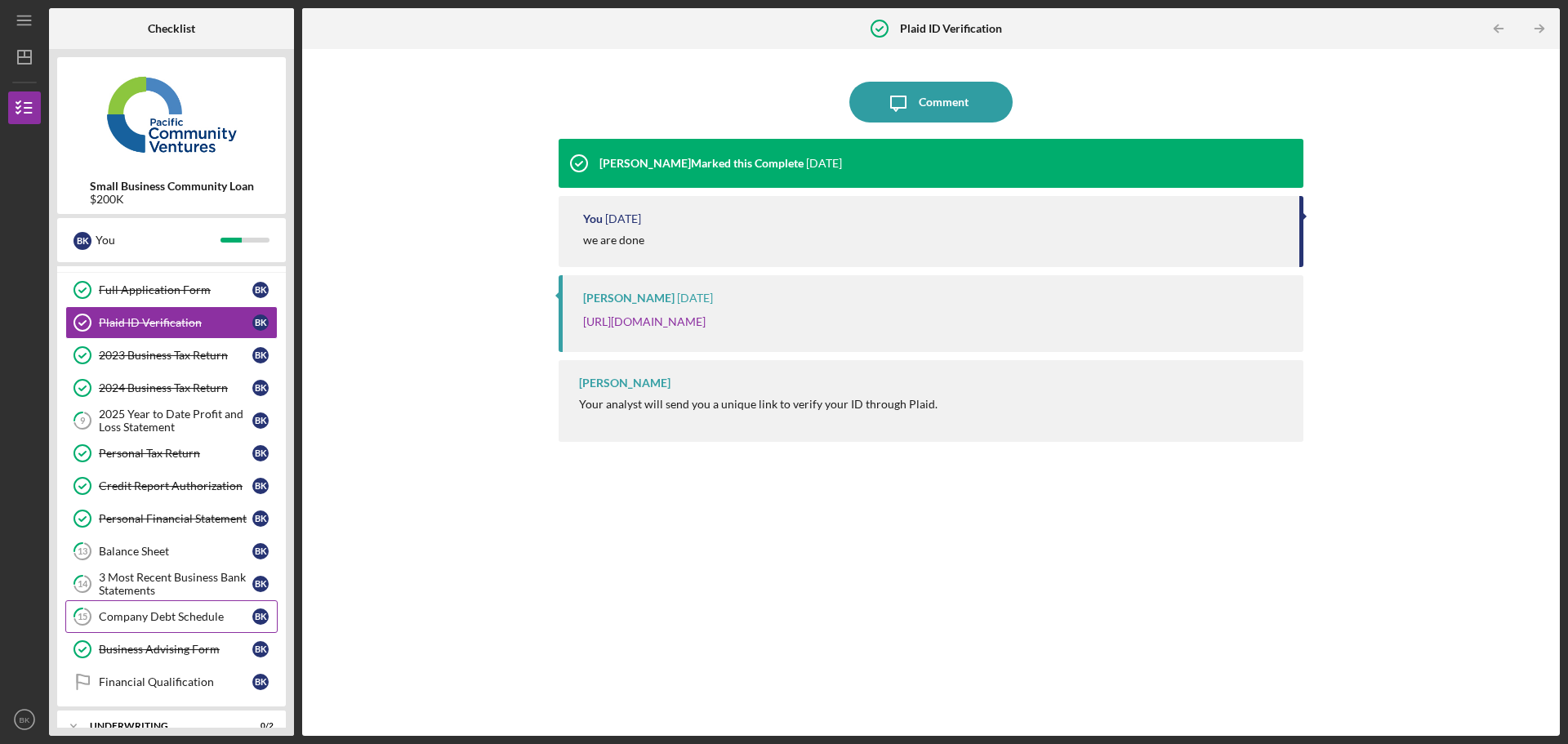
scroll to position [123, 0]
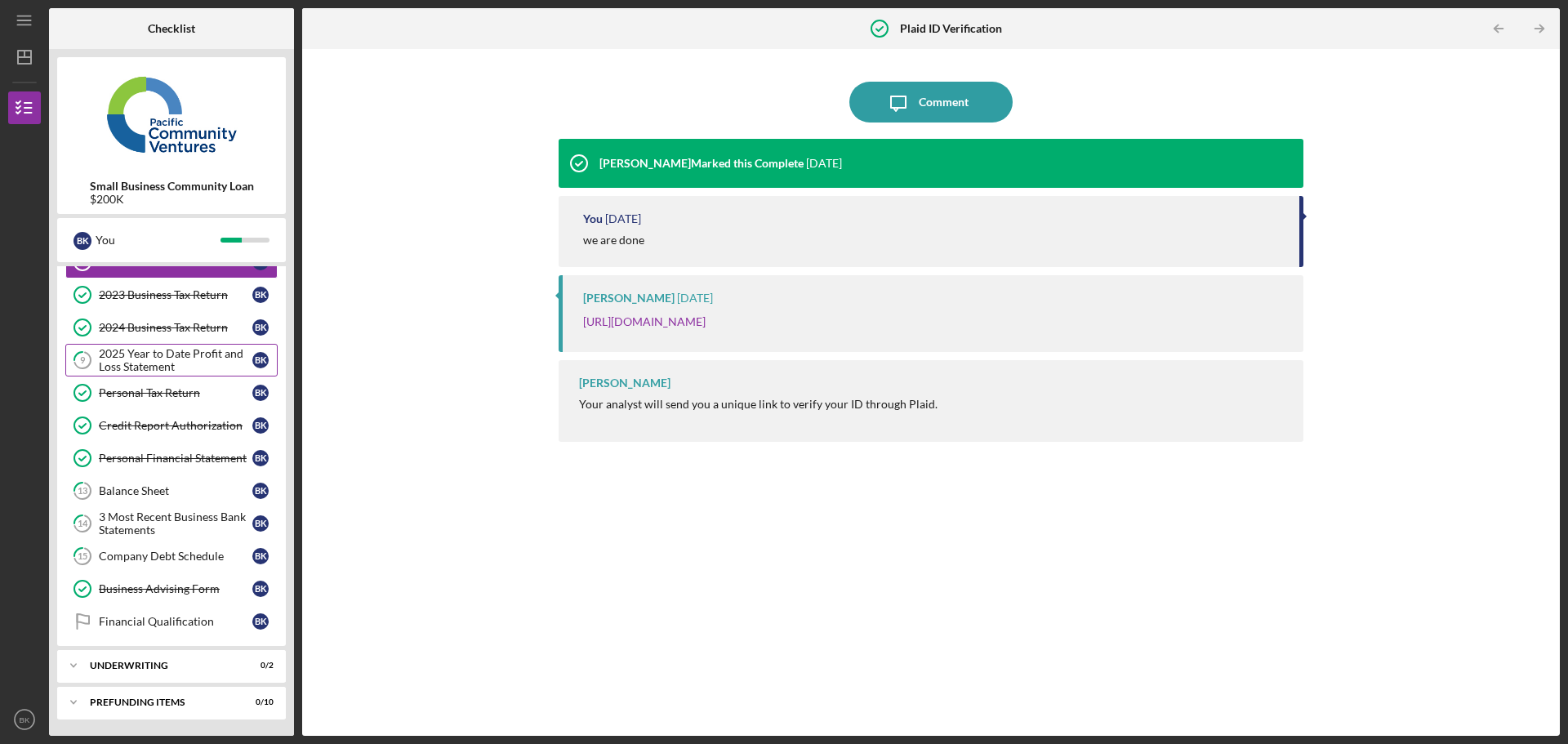
click at [190, 351] on div "2025 Year to Date Profit and Loss Statement" at bounding box center [175, 360] width 154 height 26
